Goal: Task Accomplishment & Management: Complete application form

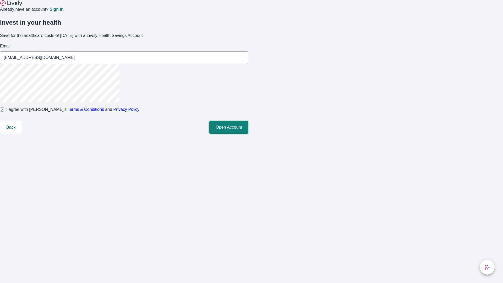
click at [248, 134] on button "Open Account" at bounding box center [228, 127] width 39 height 13
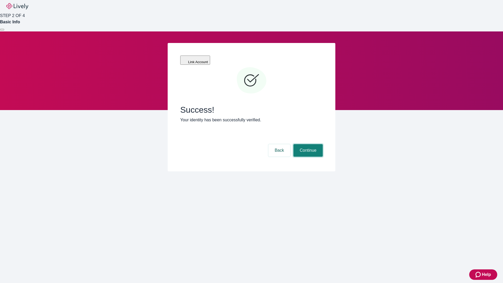
click at [307, 144] on button "Continue" at bounding box center [307, 150] width 29 height 13
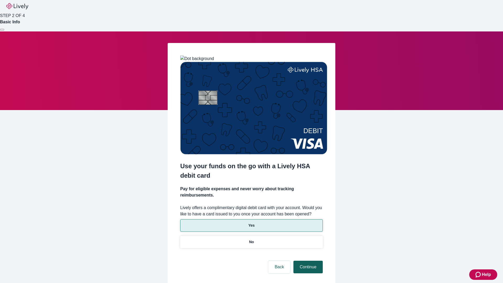
click at [251, 223] on p "Yes" at bounding box center [251, 225] width 6 height 5
click at [307, 261] on button "Continue" at bounding box center [307, 267] width 29 height 13
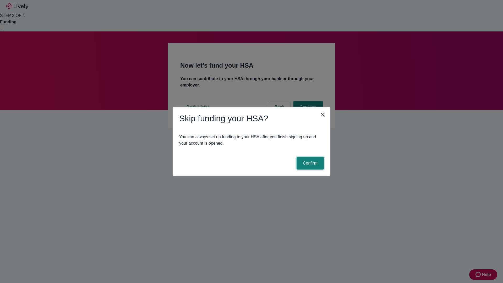
click at [309, 163] on button "Confirm" at bounding box center [309, 163] width 27 height 13
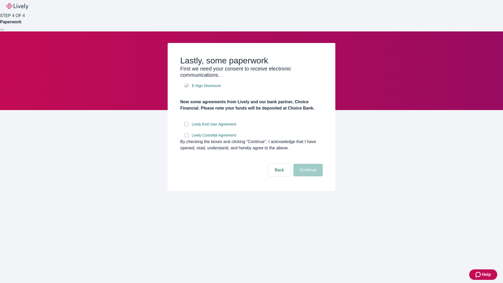
click at [186, 126] on input "Lively End User Agreement" at bounding box center [186, 124] width 4 height 4
checkbox input "true"
click at [186, 137] on input "Lively Custodial Agreement" at bounding box center [186, 135] width 4 height 4
checkbox input "true"
click at [307, 176] on button "Continue" at bounding box center [307, 170] width 29 height 13
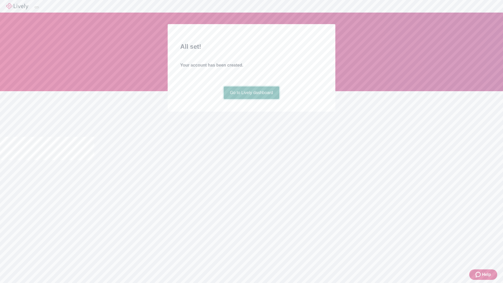
click at [251, 99] on link "Go to Lively dashboard" at bounding box center [252, 92] width 56 height 13
